Goal: Information Seeking & Learning: Learn about a topic

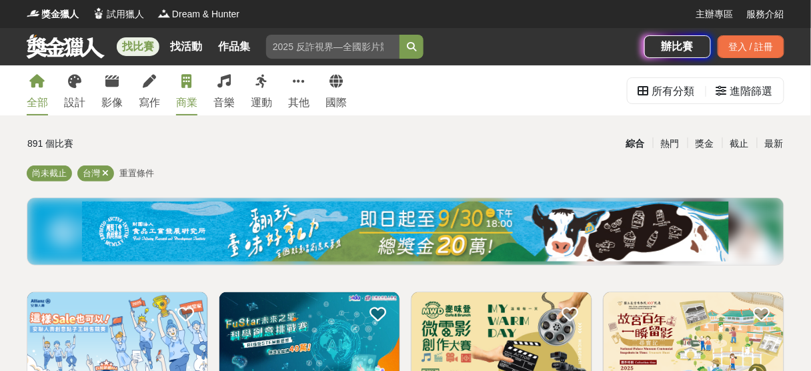
click at [182, 95] on div "商業" at bounding box center [186, 103] width 21 height 16
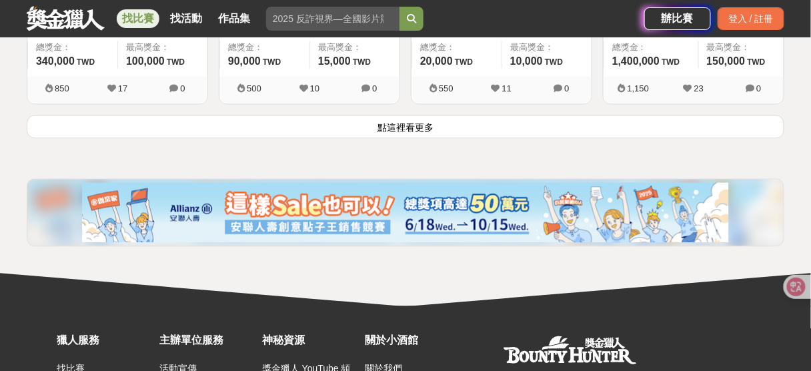
scroll to position [1885, 0]
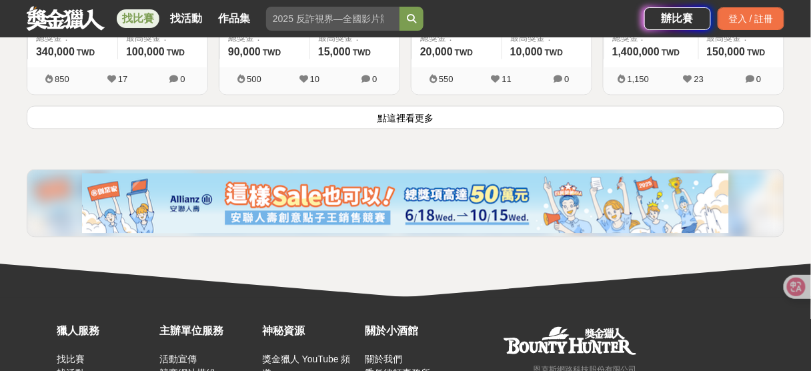
click at [406, 116] on button "點這裡看更多" at bounding box center [406, 117] width 758 height 23
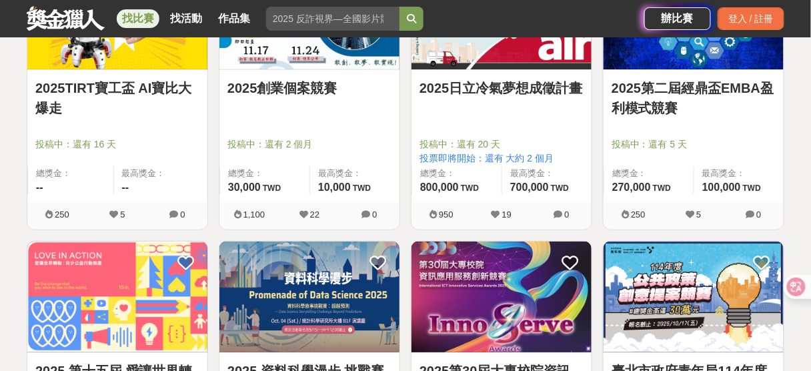
scroll to position [2685, 0]
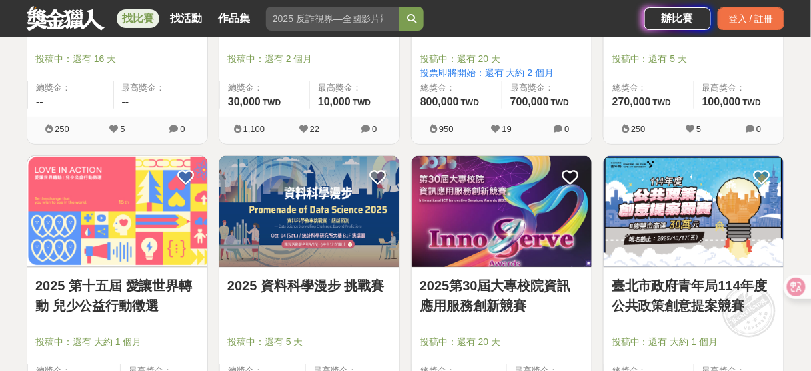
click at [297, 291] on div "2025 資料科學漫步 挑戰賽" at bounding box center [309, 292] width 164 height 35
click at [305, 277] on link "2025 資料科學漫步 挑戰賽" at bounding box center [309, 285] width 164 height 20
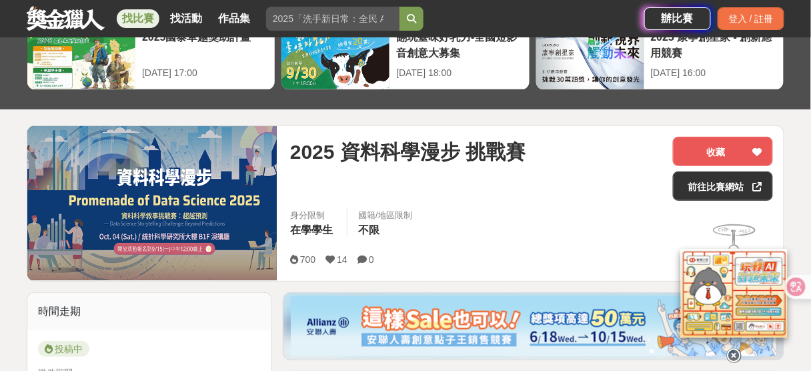
scroll to position [71, 0]
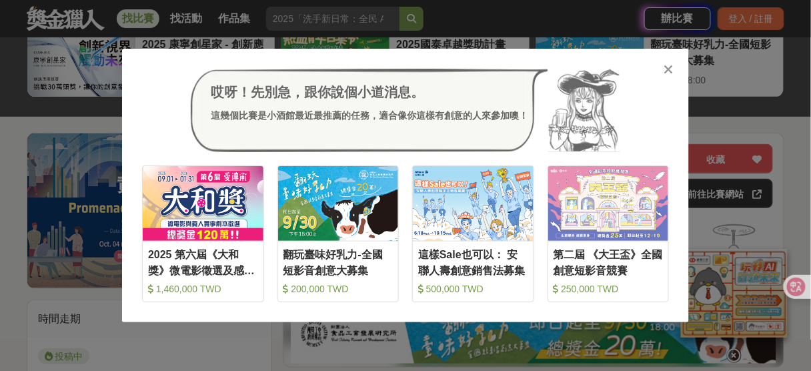
click at [662, 76] on div "哎呀！先別急，跟你說個小道消息。 這幾個比賽是小酒館最近最推薦的任務，適合像你這樣有創意的人來參加噢！" at bounding box center [405, 111] width 527 height 84
click at [669, 70] on icon at bounding box center [669, 69] width 10 height 13
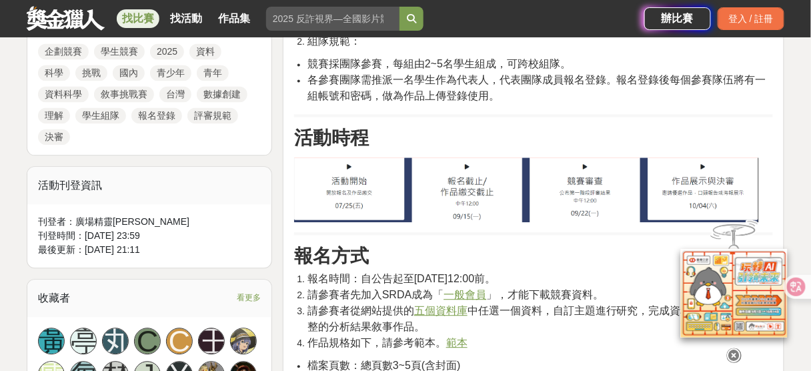
scroll to position [729, 0]
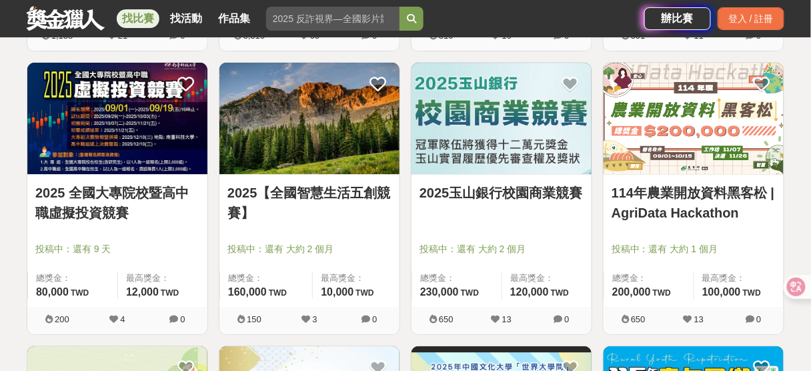
scroll to position [1067, 0]
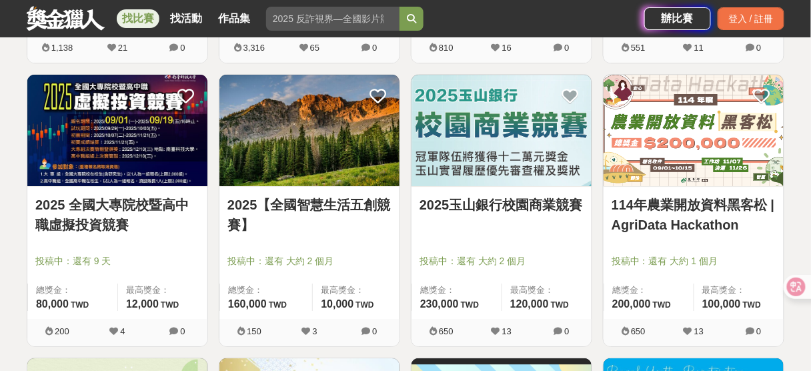
click at [696, 222] on link "114年農業開放資料黑客松 | AgriData Hackathon" at bounding box center [694, 215] width 164 height 40
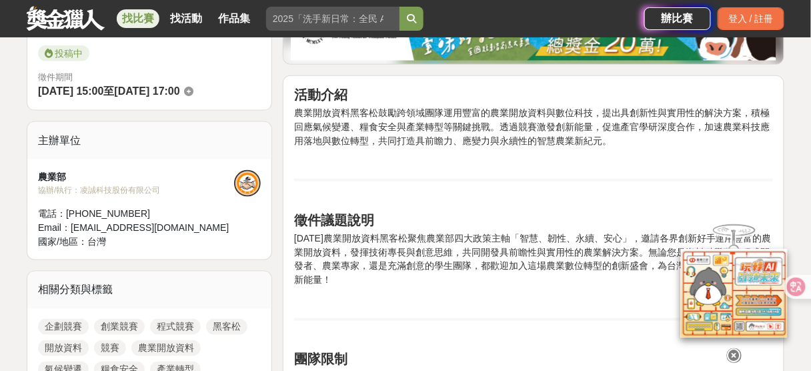
scroll to position [427, 0]
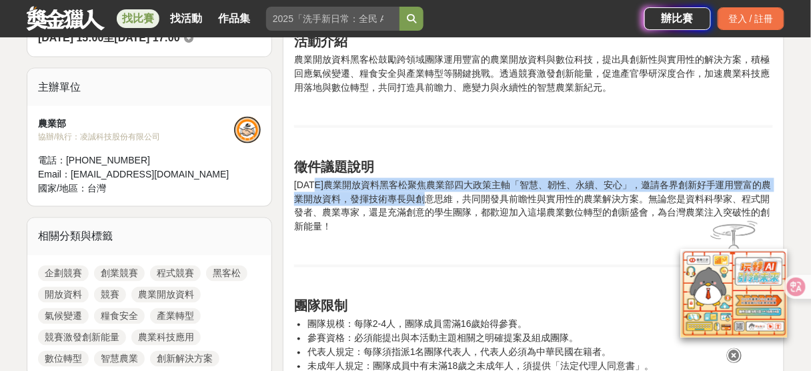
drag, startPoint x: 317, startPoint y: 183, endPoint x: 462, endPoint y: 197, distance: 145.4
click at [438, 194] on p "[DATE]農業開放資料黑客松聚焦農業部四大政策主軸「智慧、韌性、永續、安心」，邀請各界創新好手運用豐富的農業開放資料，發揮技術專長與創意思維，共同開發具前瞻…" at bounding box center [533, 206] width 479 height 56
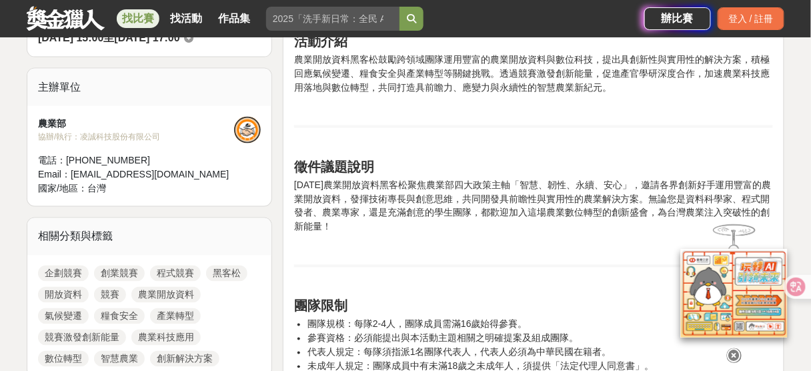
click at [464, 197] on p "[DATE]農業開放資料黑客松聚焦農業部四大政策主軸「智慧、韌性、永續、安心」，邀請各界創新好手運用豐富的農業開放資料，發揮技術專長與創意思維，共同開發具前瞻…" at bounding box center [533, 206] width 479 height 56
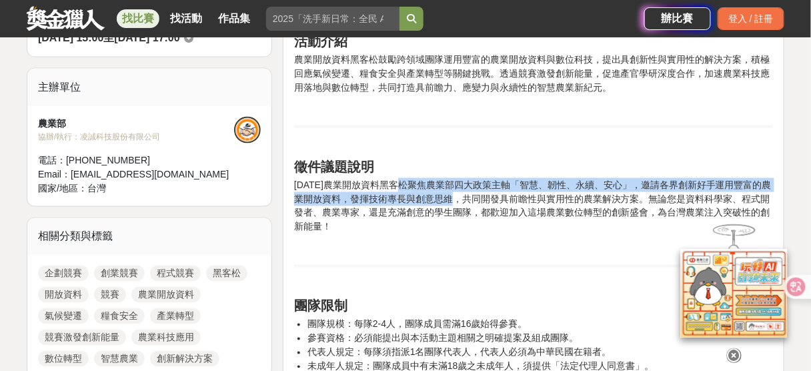
drag, startPoint x: 411, startPoint y: 187, endPoint x: 473, endPoint y: 193, distance: 62.3
click at [472, 193] on p "[DATE]農業開放資料黑客松聚焦農業部四大政策主軸「智慧、韌性、永續、安心」，邀請各界創新好手運用豐富的農業開放資料，發揮技術專長與創意思維，共同開發具前瞻…" at bounding box center [533, 206] width 479 height 56
click at [474, 193] on p "[DATE]農業開放資料黑客松聚焦農業部四大政策主軸「智慧、韌性、永續、安心」，邀請各界創新好手運用豐富的農業開放資料，發揮技術專長與創意思維，共同開發具前瞻…" at bounding box center [533, 206] width 479 height 56
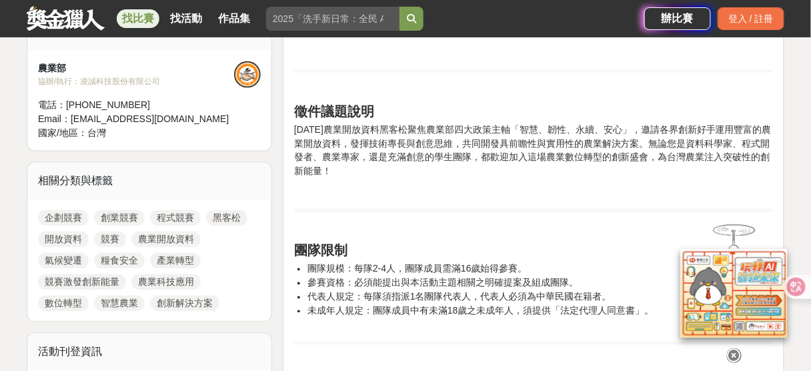
scroll to position [534, 0]
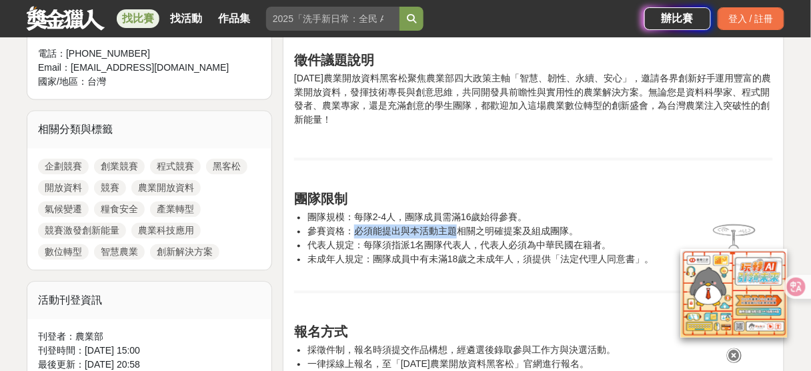
drag, startPoint x: 368, startPoint y: 223, endPoint x: 480, endPoint y: 225, distance: 111.4
click at [476, 225] on li "參賽資格：必須能提出與本活動主題相關之明確提案及組成團隊。" at bounding box center [540, 232] width 466 height 14
click at [482, 225] on li "參賽資格：必須能提出與本活動主題相關之明確提案及組成團隊。" at bounding box center [540, 232] width 466 height 14
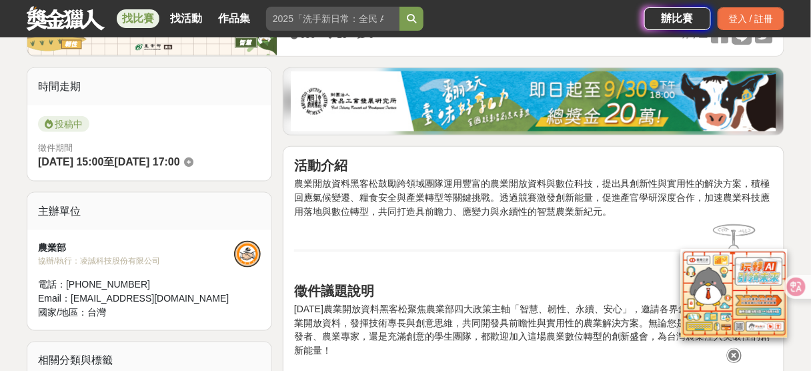
scroll to position [302, 0]
